Goal: Task Accomplishment & Management: Use online tool/utility

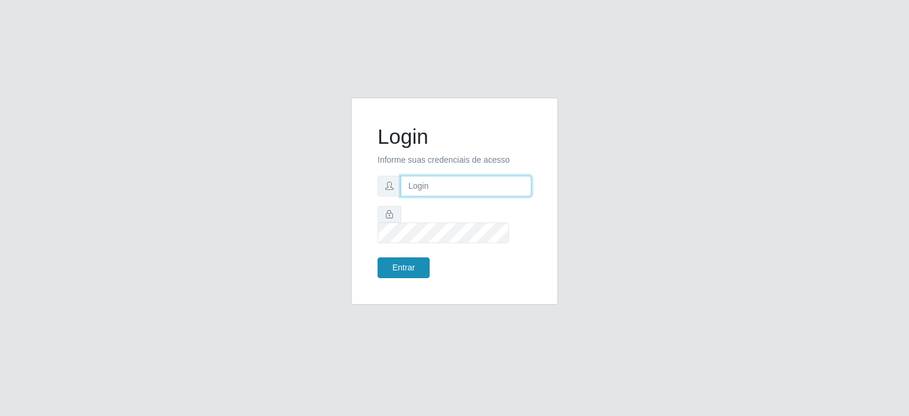
type input "[EMAIL_ADDRESS][DOMAIN_NAME]"
click at [420, 260] on button "Entrar" at bounding box center [404, 267] width 52 height 21
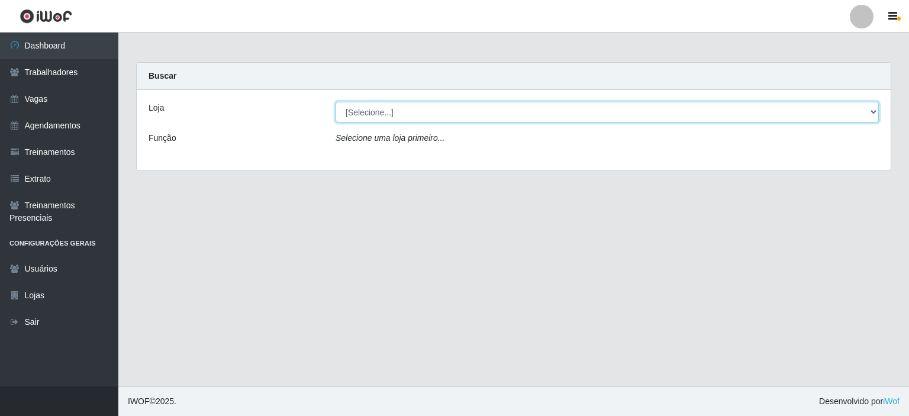
click at [431, 115] on select "[Selecione...] Preço Bom Supermercado" at bounding box center [607, 112] width 543 height 21
select select "387"
click at [336, 102] on select "[Selecione...] Preço Bom Supermercado" at bounding box center [607, 112] width 543 height 21
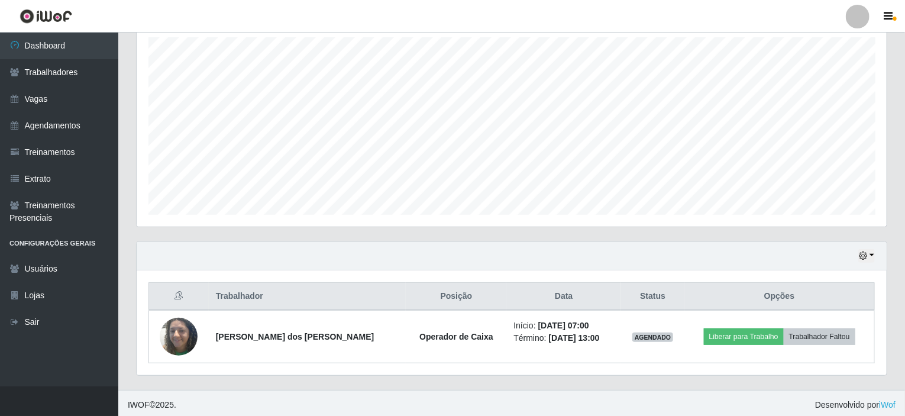
scroll to position [209, 0]
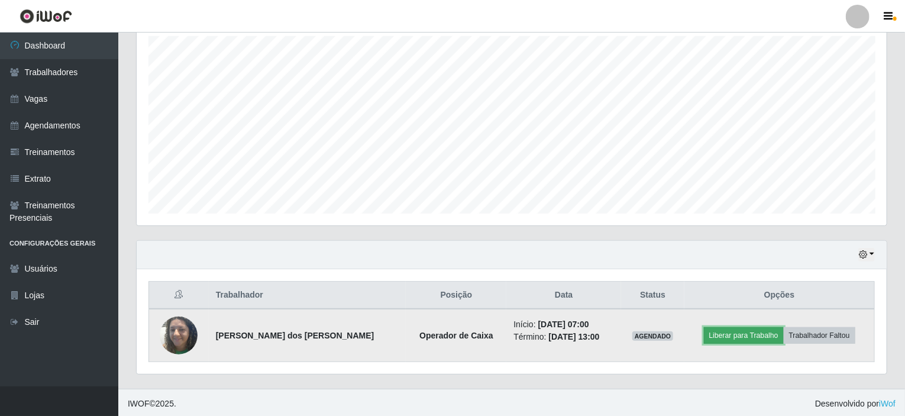
click at [741, 336] on button "Liberar para Trabalho" at bounding box center [744, 335] width 80 height 17
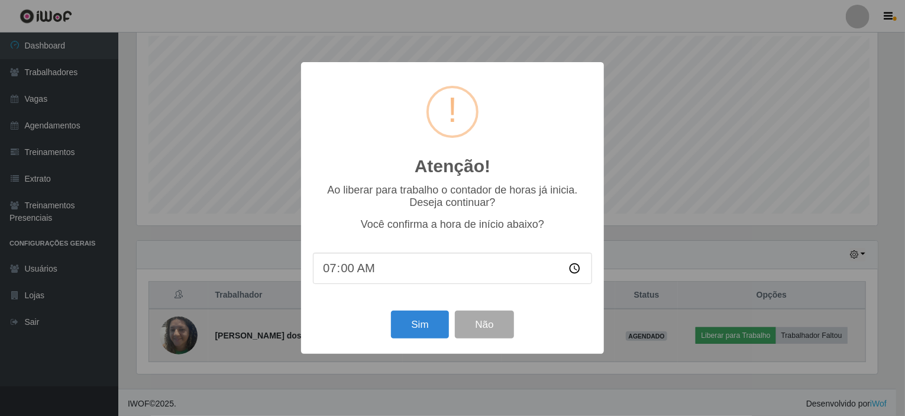
scroll to position [246, 746]
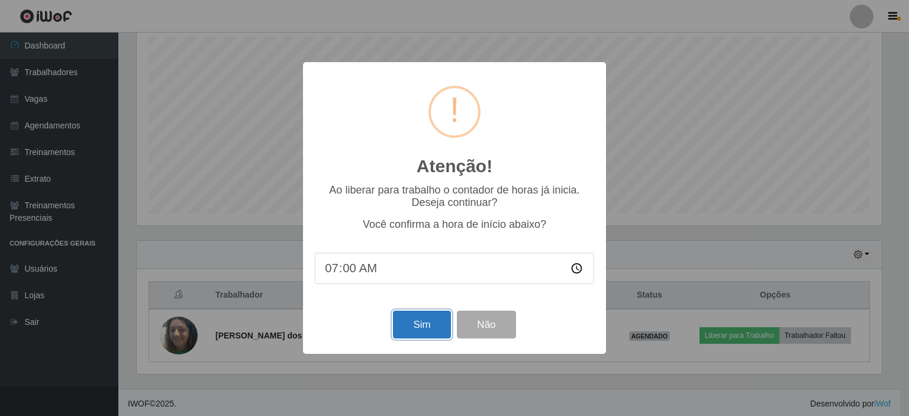
click at [420, 323] on button "Sim" at bounding box center [421, 325] width 57 height 28
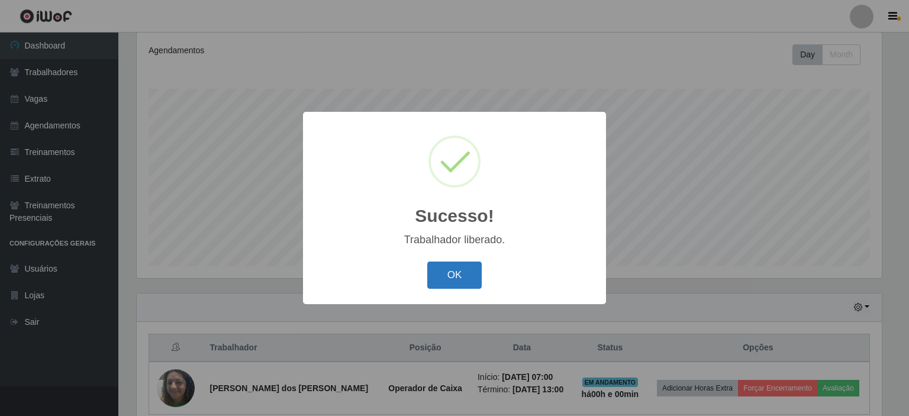
click at [464, 279] on button "OK" at bounding box center [454, 276] width 55 height 28
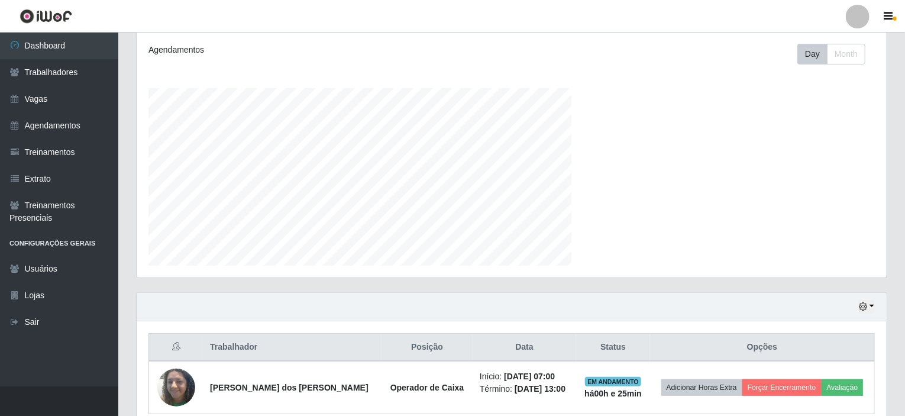
scroll to position [246, 750]
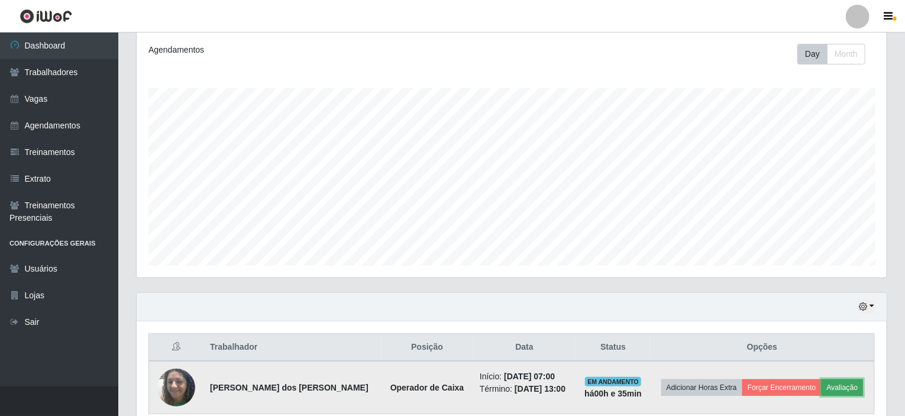
click at [834, 385] on button "Avaliação" at bounding box center [843, 387] width 42 height 17
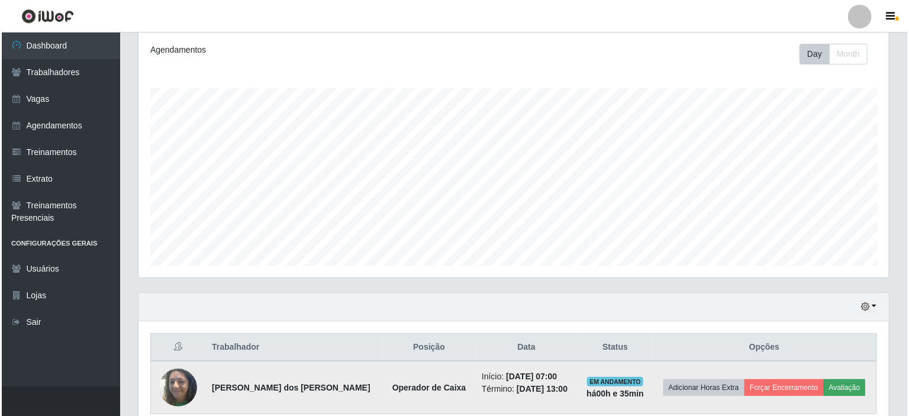
scroll to position [246, 746]
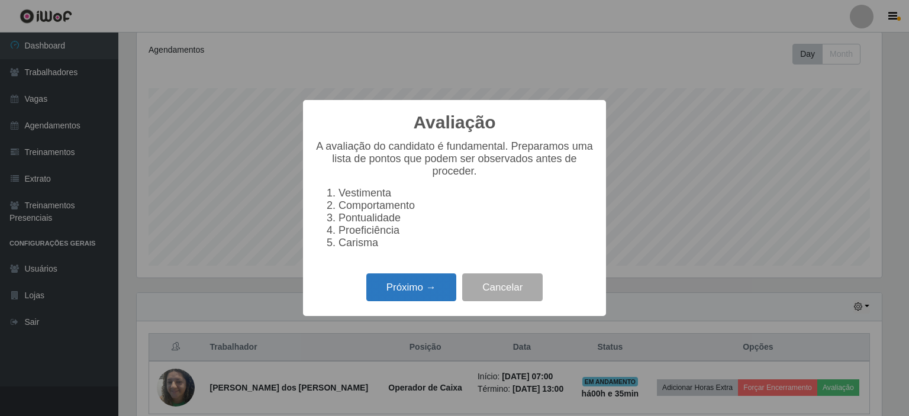
click at [395, 298] on button "Próximo →" at bounding box center [411, 287] width 90 height 28
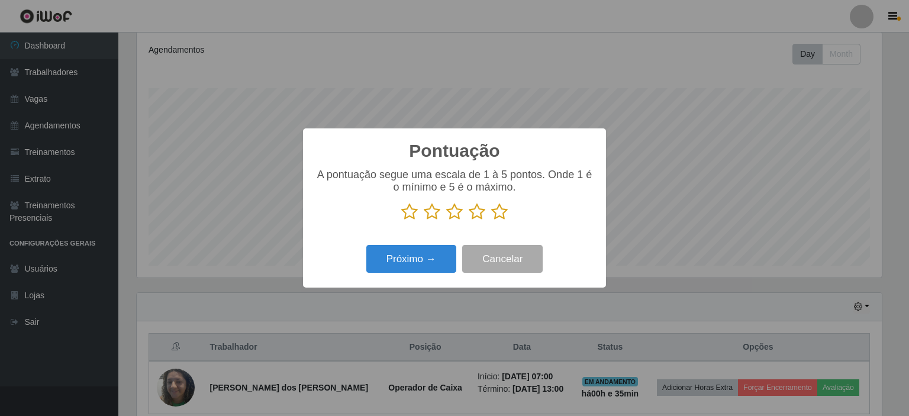
scroll to position [591486, 590986]
click at [498, 208] on icon at bounding box center [499, 212] width 17 height 18
click at [491, 221] on input "radio" at bounding box center [491, 221] width 0 height 0
click at [398, 257] on button "Próximo →" at bounding box center [411, 259] width 90 height 28
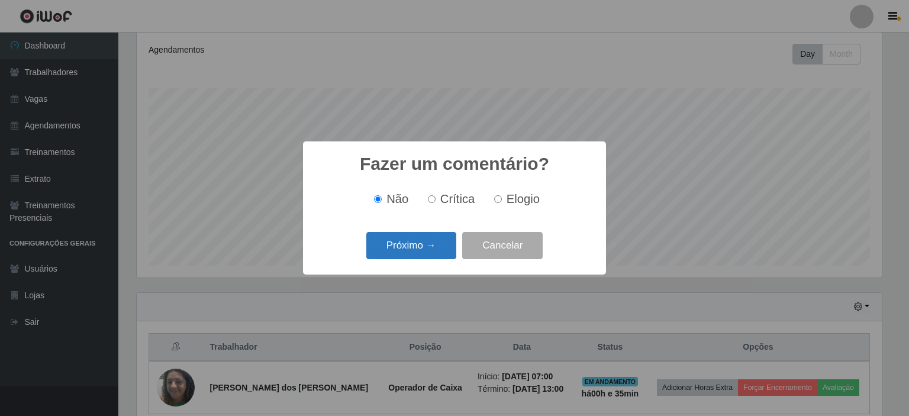
click at [398, 253] on button "Próximo →" at bounding box center [411, 246] width 90 height 28
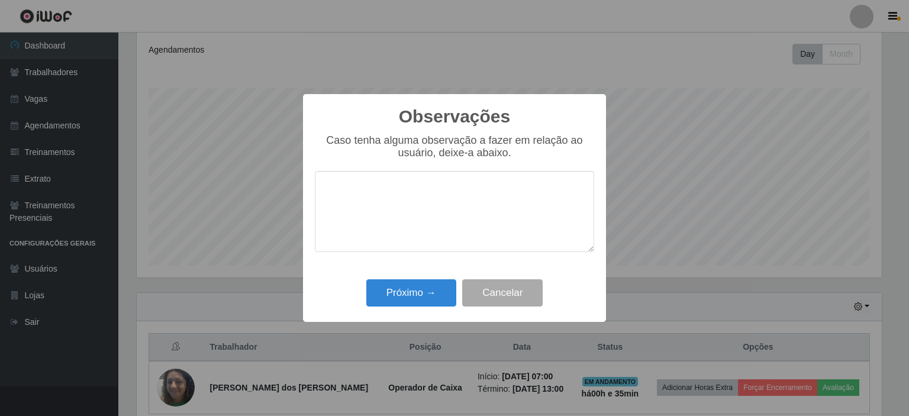
click at [396, 216] on textarea at bounding box center [454, 211] width 279 height 81
type textarea "a"
click at [405, 291] on button "Próximo →" at bounding box center [411, 293] width 90 height 28
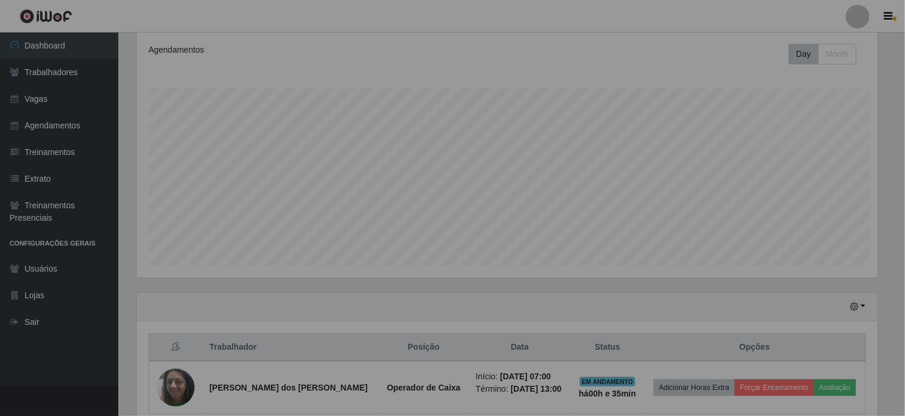
scroll to position [246, 750]
